Goal: Task Accomplishment & Management: Complete application form

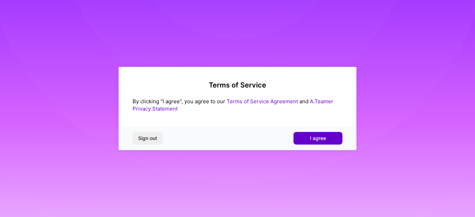
click at [319, 140] on span "I agree" at bounding box center [318, 138] width 16 height 7
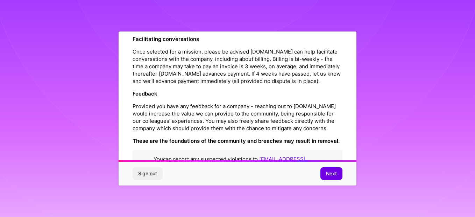
scroll to position [838, 0]
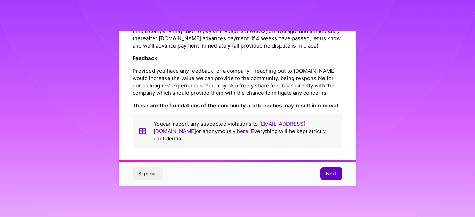
click at [325, 175] on button "Next" at bounding box center [332, 173] width 22 height 13
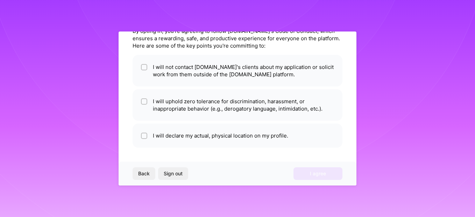
scroll to position [35, 0]
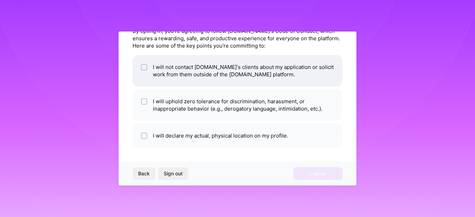
click at [145, 71] on span at bounding box center [144, 70] width 6 height 15
checkbox input "true"
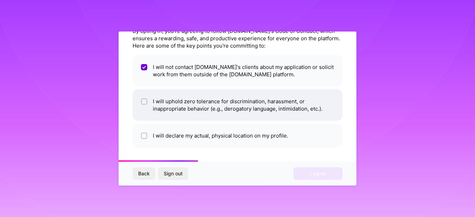
click at [146, 102] on input "checkbox" at bounding box center [144, 101] width 5 height 5
checkbox input "true"
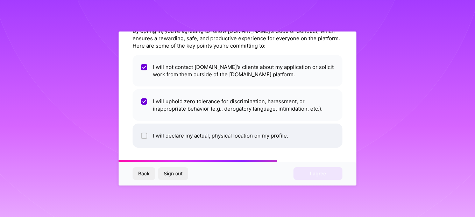
click at [146, 138] on input "checkbox" at bounding box center [144, 136] width 5 height 5
checkbox input "true"
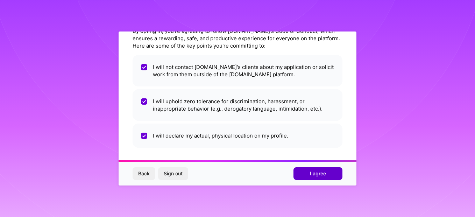
click at [309, 171] on button "I agree" at bounding box center [318, 173] width 49 height 13
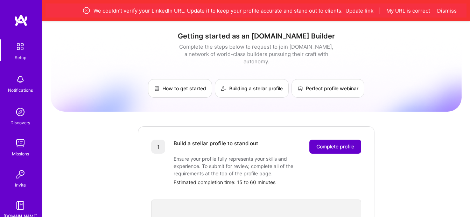
click at [328, 143] on span "Complete profile" at bounding box center [335, 146] width 38 height 7
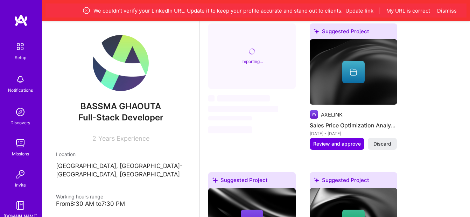
scroll to position [406, 0]
